Goal: Information Seeking & Learning: Learn about a topic

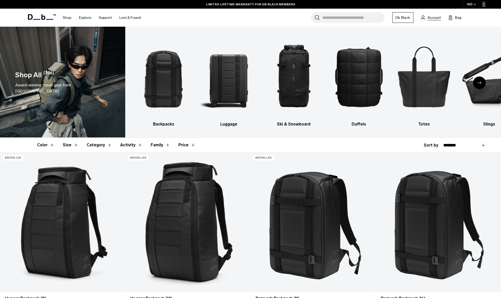
click at [434, 19] on span "Account" at bounding box center [434, 17] width 13 height 5
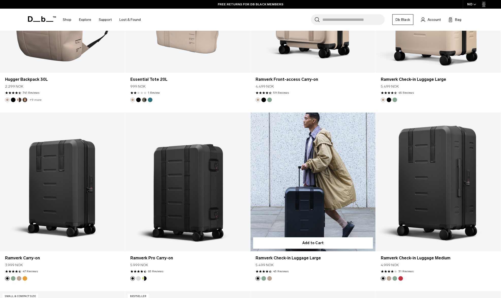
scroll to position [1538, 0]
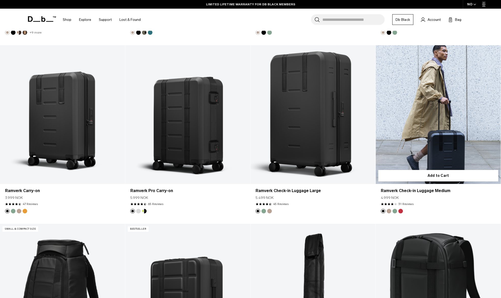
click at [447, 147] on link "Ramverk Check-in Luggage Medium" at bounding box center [438, 114] width 125 height 139
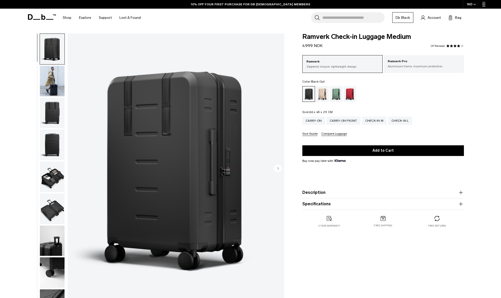
scroll to position [1, 0]
click at [363, 207] on button "Specifications" at bounding box center [383, 204] width 162 height 6
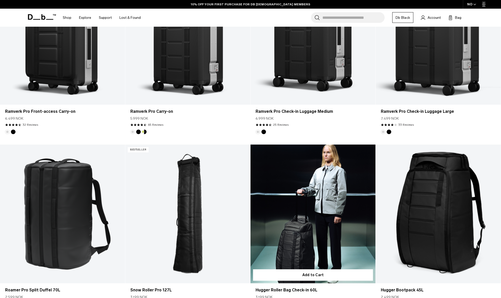
scroll to position [186, 0]
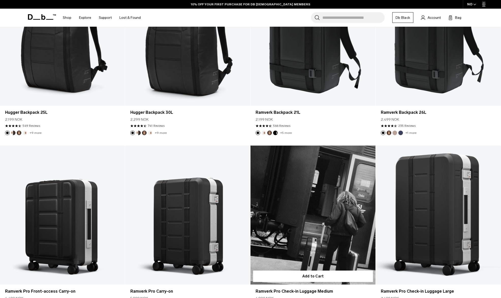
click at [340, 202] on link "Ramverk Pro Check-in Luggage Medium" at bounding box center [313, 215] width 125 height 139
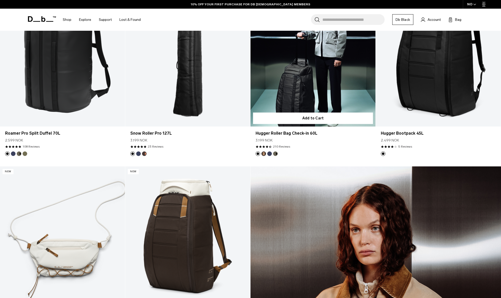
scroll to position [218, 0]
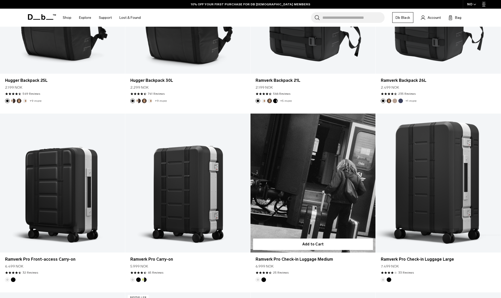
click at [306, 212] on link "Ramverk Pro Check-in Luggage Medium" at bounding box center [313, 183] width 125 height 139
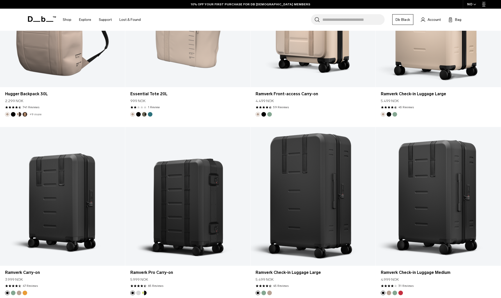
scroll to position [1461, 0]
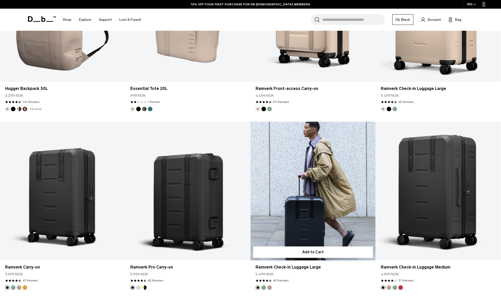
click at [312, 218] on link "Ramverk Check-in Luggage Large" at bounding box center [313, 191] width 125 height 139
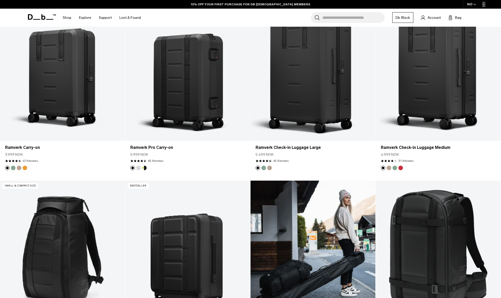
scroll to position [1460, 0]
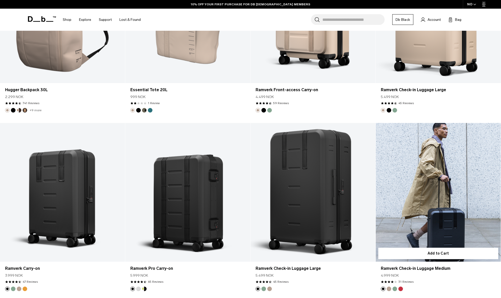
click at [411, 211] on link "Ramverk Check-in Luggage Medium" at bounding box center [438, 192] width 125 height 139
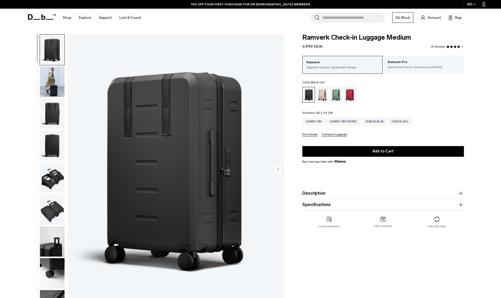
click at [340, 204] on button "Specifications" at bounding box center [383, 205] width 162 height 6
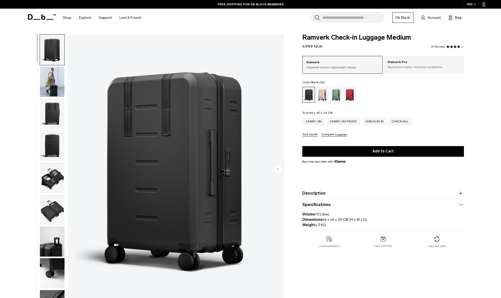
click at [58, 178] on img "button" at bounding box center [52, 177] width 25 height 30
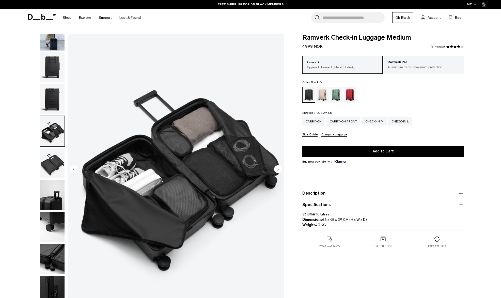
scroll to position [48, 0]
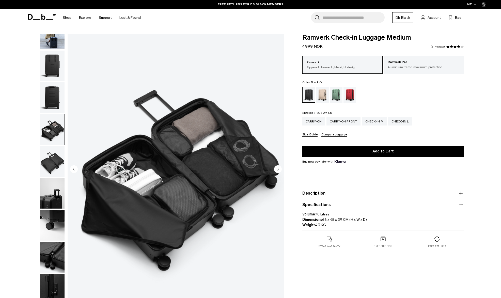
click at [54, 199] on img "button" at bounding box center [52, 193] width 25 height 30
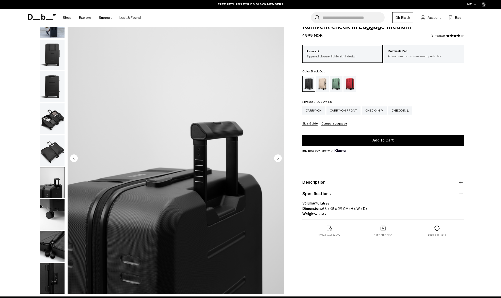
scroll to position [0, 0]
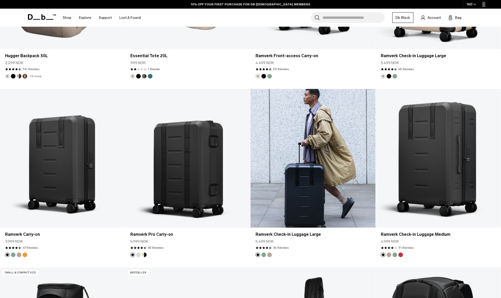
click at [329, 163] on link "Ramverk Check-in Luggage Large" at bounding box center [313, 158] width 125 height 139
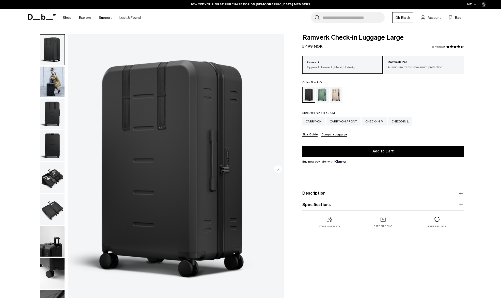
click at [317, 204] on button "Specifications" at bounding box center [383, 205] width 162 height 6
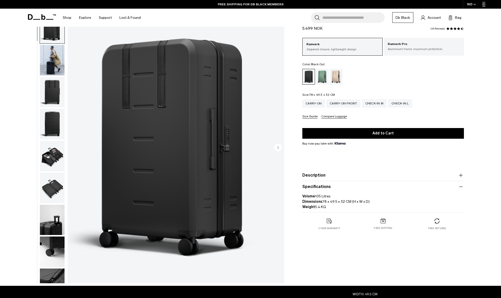
scroll to position [23, 0]
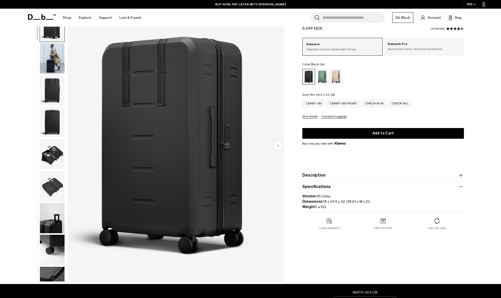
click at [201, 217] on img "1 / 10" at bounding box center [176, 146] width 217 height 271
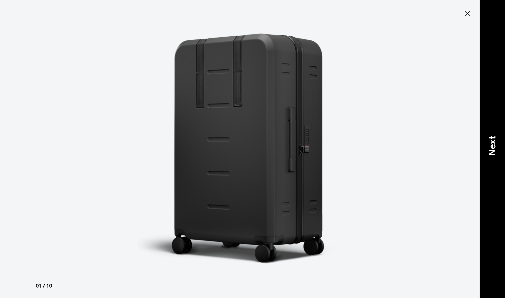
click at [490, 146] on p "Next" at bounding box center [492, 146] width 14 height 20
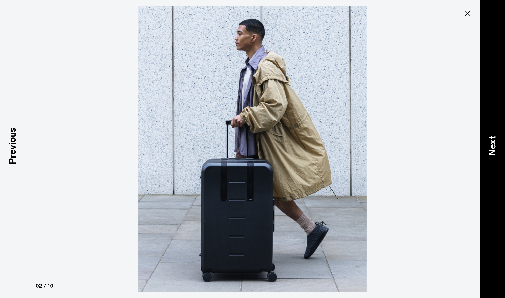
click at [490, 146] on p "Next" at bounding box center [492, 146] width 14 height 20
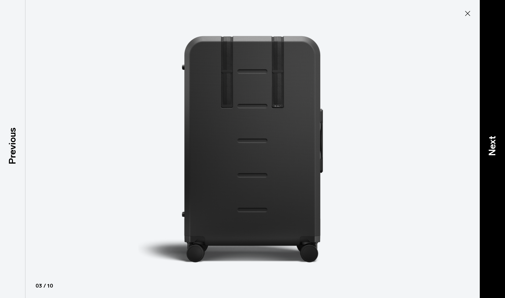
click at [490, 146] on p "Next" at bounding box center [492, 146] width 14 height 20
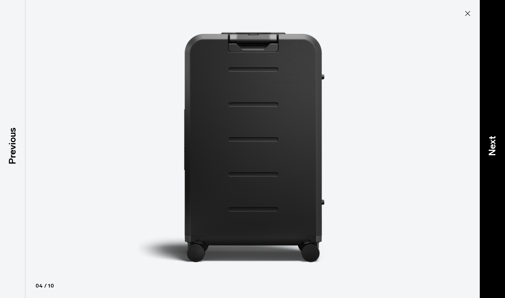
click at [490, 146] on p "Next" at bounding box center [492, 146] width 14 height 20
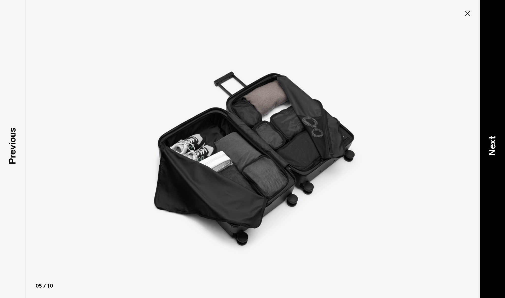
click at [490, 146] on p "Next" at bounding box center [492, 146] width 14 height 20
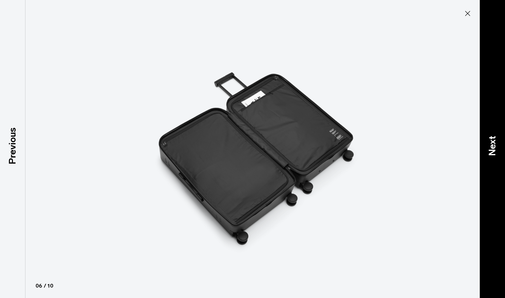
click at [490, 146] on p "Next" at bounding box center [492, 146] width 14 height 20
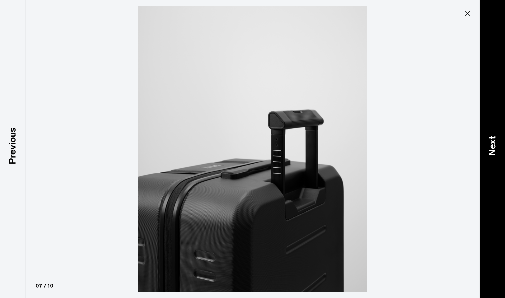
click at [490, 146] on p "Next" at bounding box center [492, 146] width 14 height 20
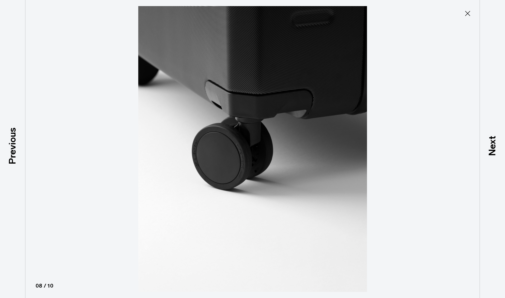
click at [469, 14] on icon at bounding box center [467, 13] width 8 height 8
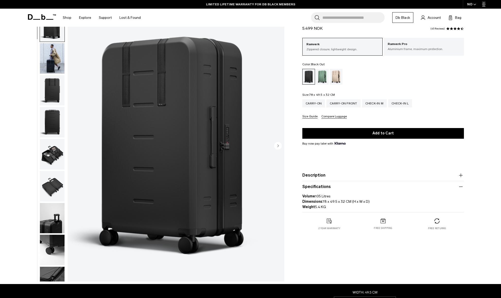
click at [281, 146] on circle "Next slide" at bounding box center [278, 146] width 8 height 8
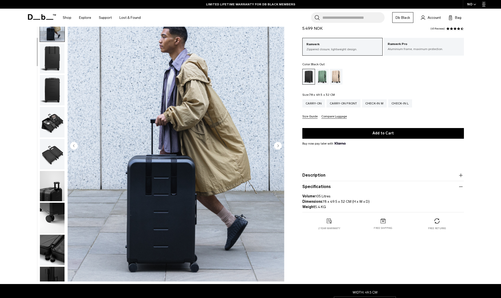
click at [281, 146] on circle "Next slide" at bounding box center [278, 146] width 8 height 8
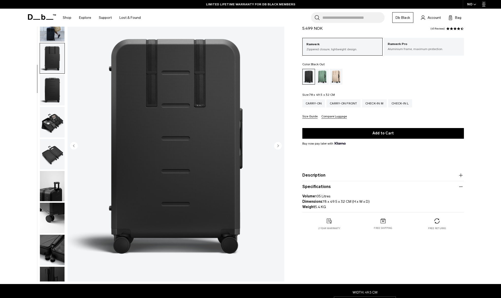
scroll to position [48, 0]
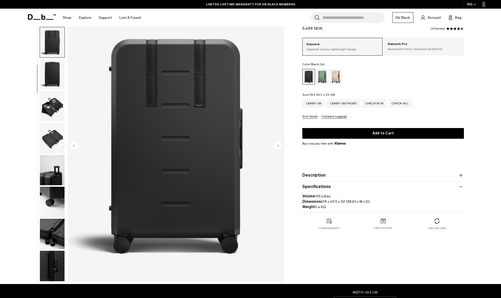
click at [281, 146] on circle "Next slide" at bounding box center [278, 146] width 8 height 8
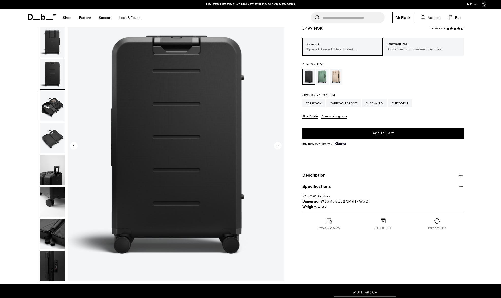
click at [281, 146] on circle "Next slide" at bounding box center [278, 146] width 8 height 8
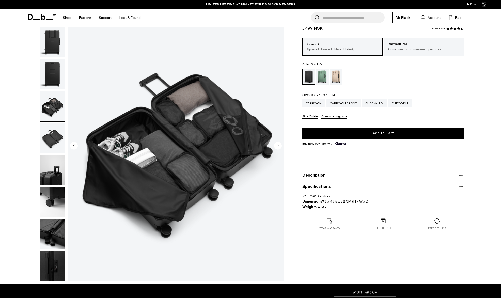
click at [281, 146] on circle "Next slide" at bounding box center [278, 146] width 8 height 8
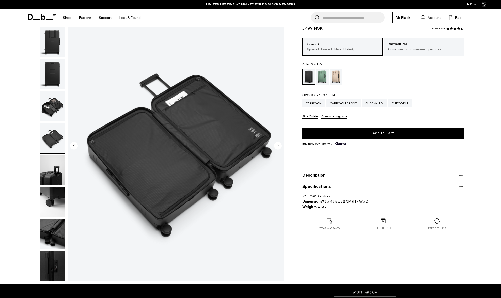
click at [281, 146] on circle "Next slide" at bounding box center [278, 146] width 8 height 8
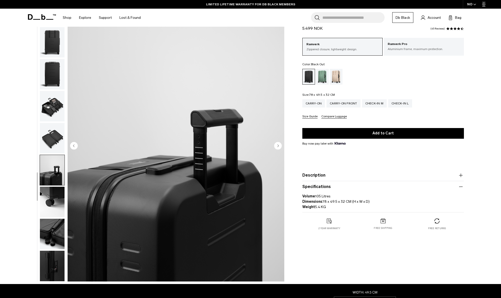
click at [281, 146] on circle "Next slide" at bounding box center [278, 146] width 8 height 8
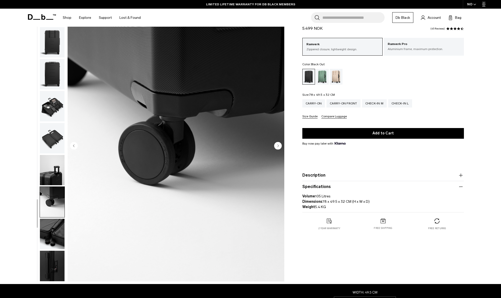
click at [281, 146] on circle "Next slide" at bounding box center [278, 146] width 8 height 8
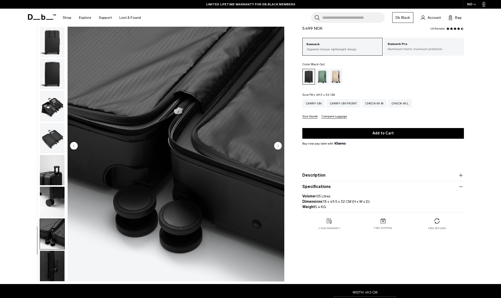
click at [281, 146] on circle "Next slide" at bounding box center [278, 146] width 8 height 8
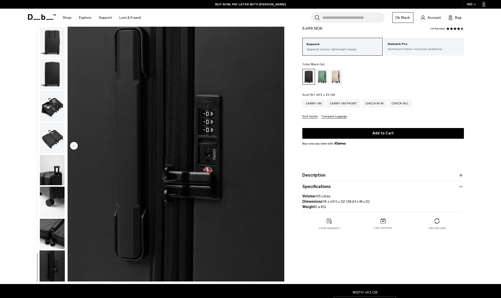
click at [281, 146] on img "10 / 10" at bounding box center [176, 146] width 217 height 271
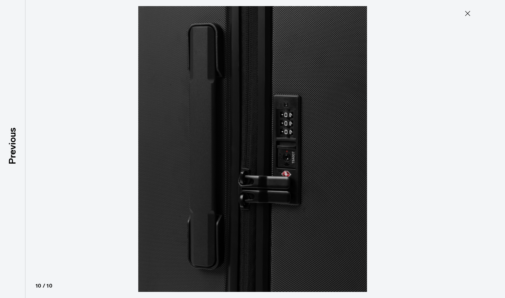
click at [469, 13] on icon at bounding box center [467, 13] width 8 height 8
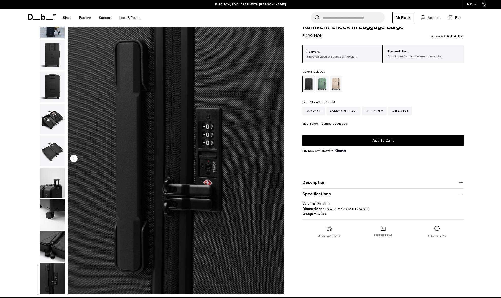
scroll to position [0, 0]
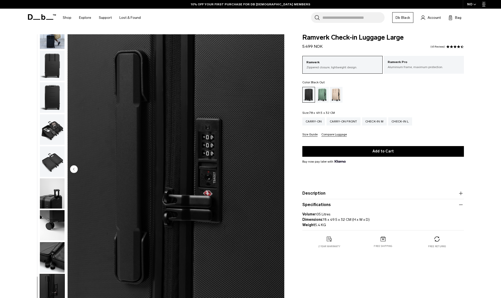
click at [315, 136] on button "Size Guide" at bounding box center [309, 135] width 15 height 4
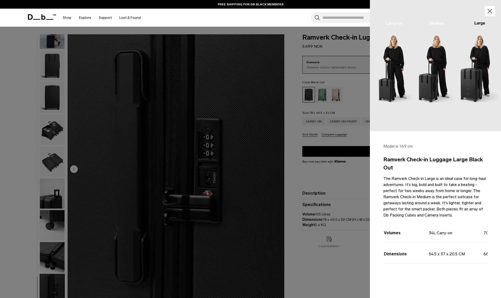
drag, startPoint x: 420, startPoint y: 275, endPoint x: 446, endPoint y: 278, distance: 25.9
click at [444, 276] on div "Volumes 34L Carry-on 70L Check-in Medium 105L Check-in Large Dimensions 54.5 x …" at bounding box center [435, 248] width 104 height 55
click at [321, 282] on div at bounding box center [250, 149] width 501 height 298
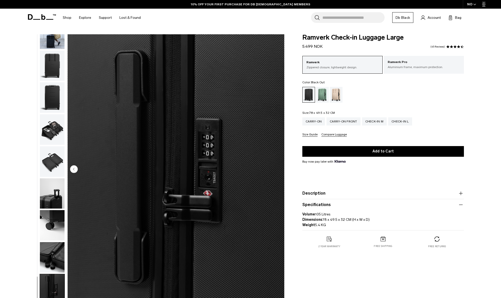
click at [319, 45] on span "5.499 NOK" at bounding box center [312, 46] width 20 height 5
click at [130, 17] on link "Lost & Found" at bounding box center [129, 18] width 21 height 18
